Goal: Book appointment/travel/reservation

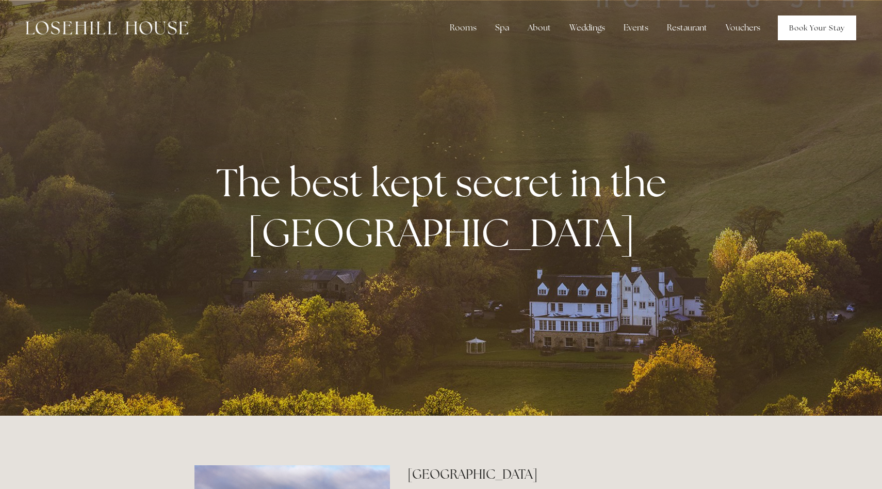
click at [806, 29] on link "Book Your Stay" at bounding box center [817, 27] width 78 height 25
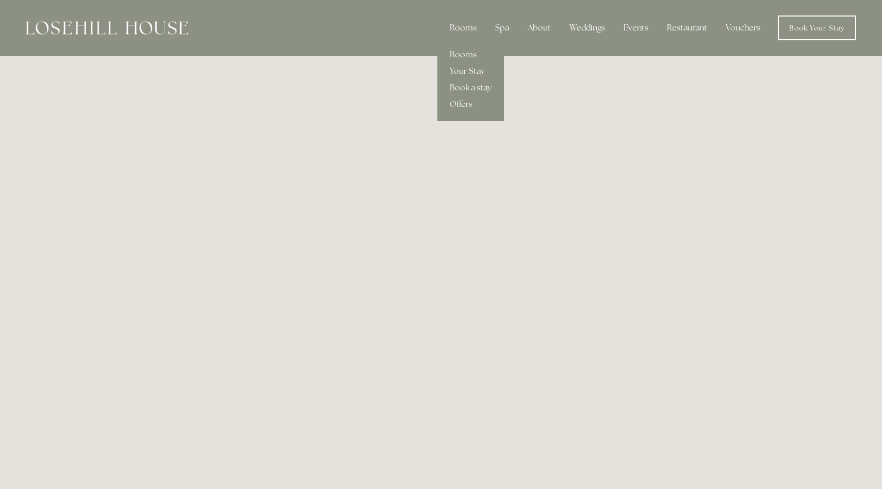
click at [467, 31] on div "Rooms" at bounding box center [463, 28] width 43 height 21
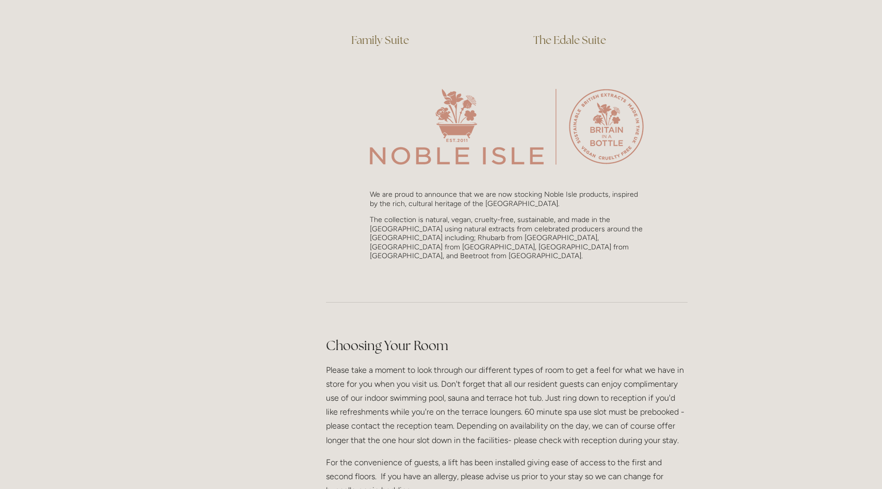
scroll to position [961, 0]
